Goal: Information Seeking & Learning: Learn about a topic

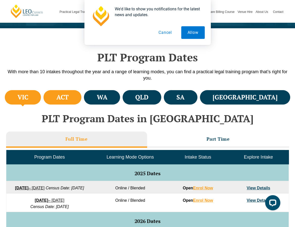
click at [81, 99] on li "ACT" at bounding box center [62, 97] width 38 height 14
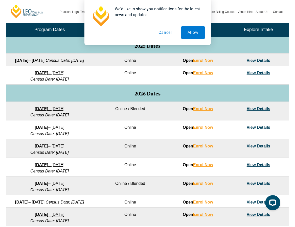
scroll to position [243, 0]
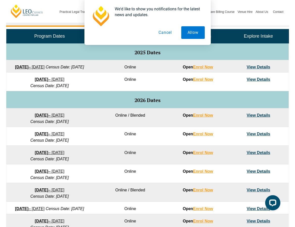
click at [50, 155] on link "23 March 2026 – 7 August 2026" at bounding box center [50, 153] width 30 height 4
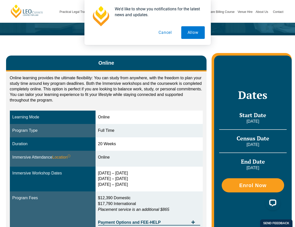
scroll to position [107, 0]
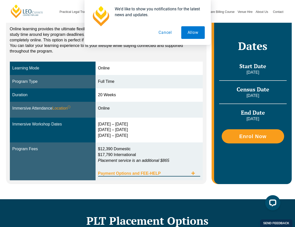
click at [164, 173] on span "Payment Options and FEE-HELP" at bounding box center [143, 173] width 91 height 4
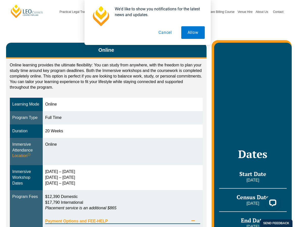
scroll to position [0, 0]
